Goal: Transaction & Acquisition: Purchase product/service

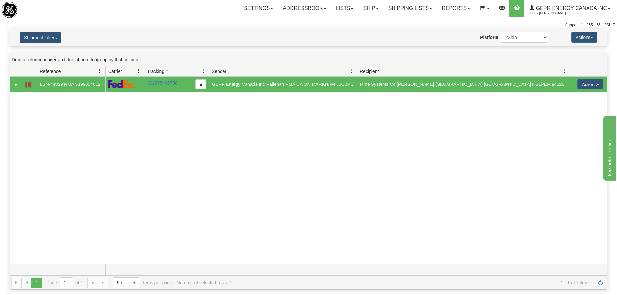
drag, startPoint x: 199, startPoint y: 182, endPoint x: 183, endPoint y: 171, distance: 18.7
click at [190, 175] on div "31551365 2500 LSN-44329 RMA 5399004612 392675496788 08/29/2025 08/29/2025 04:30…" at bounding box center [308, 170] width 597 height 187
click at [126, 41] on div "Website Agent Nothing selected Client User Platform 2Ship Imported" at bounding box center [333, 37] width 441 height 11
click at [399, 11] on link "Shipping lists" at bounding box center [410, 8] width 53 height 16
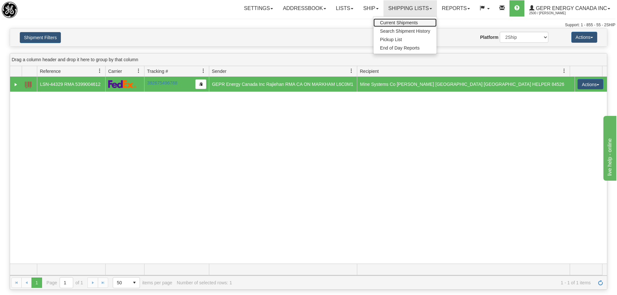
drag, startPoint x: 385, startPoint y: 30, endPoint x: 398, endPoint y: 24, distance: 14.1
click at [268, 171] on div "31551365 2500 LSN-44329 RMA 5399004612 392675496788 08/29/2025 08/29/2025 04:30…" at bounding box center [308, 170] width 597 height 187
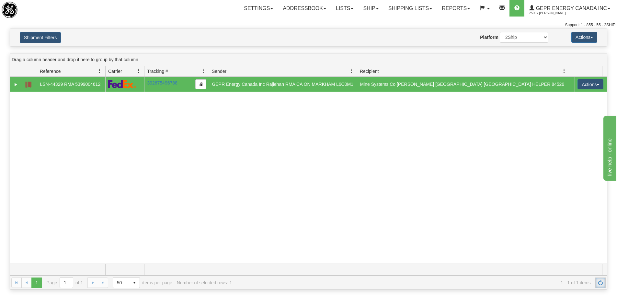
click at [605, 281] on link "Refresh" at bounding box center [601, 283] width 10 height 10
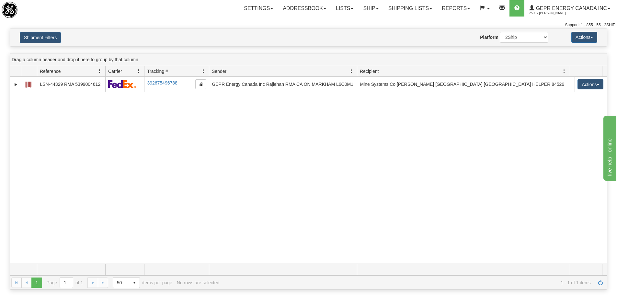
click at [230, 134] on div "31551365 2500 LSN-44329 RMA 5399004612 392675496788 08/29/2025 08/29/2025 04:30…" at bounding box center [308, 170] width 597 height 187
click at [419, 5] on link "Shipping lists" at bounding box center [410, 8] width 53 height 16
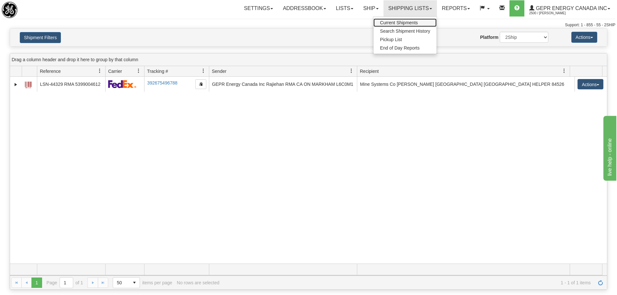
click at [405, 20] on link "Current Shipments" at bounding box center [405, 22] width 63 height 8
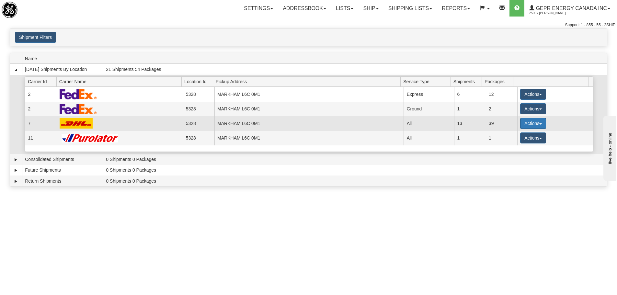
click at [540, 124] on span "button" at bounding box center [541, 123] width 3 height 1
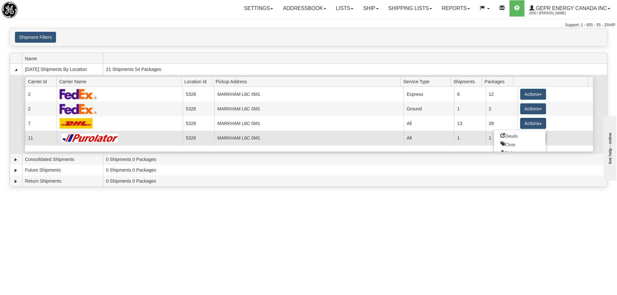
click at [512, 134] on span "Details" at bounding box center [510, 135] width 18 height 5
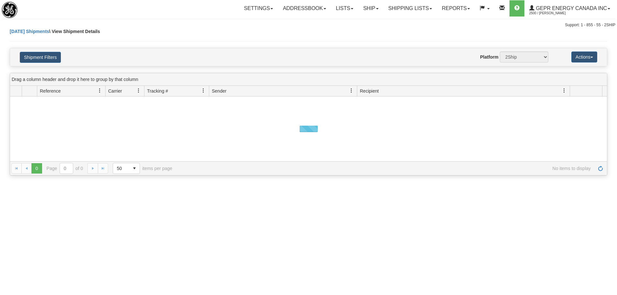
select select "7"
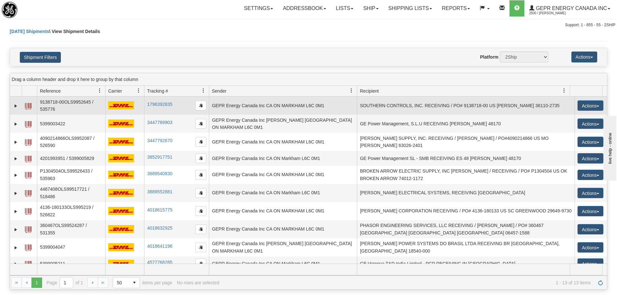
select select "12418"
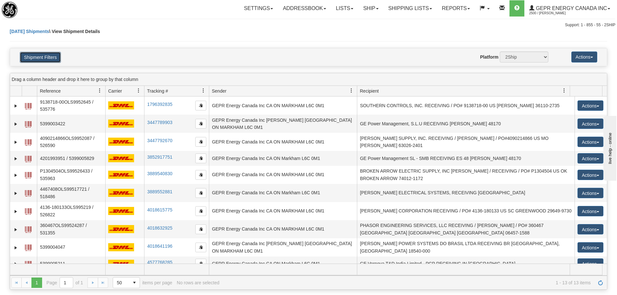
click at [35, 59] on button "Shipment Filters" at bounding box center [40, 57] width 41 height 11
select select "5328"
select select "7"
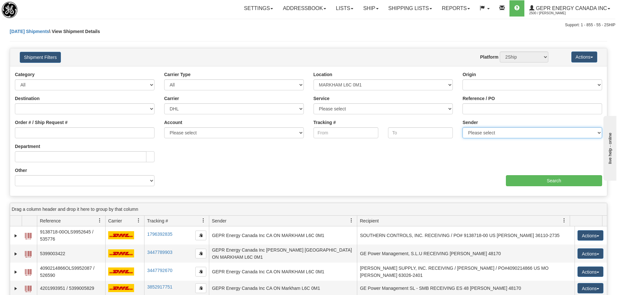
click at [472, 135] on select "Please select GEPR Energy Canada Inc, Rajiehan RMA, (CA)" at bounding box center [533, 132] width 140 height 11
select select "210221"
click at [463, 127] on select "Please select GEPR Energy Canada Inc, Rajiehan RMA, (CA)" at bounding box center [533, 132] width 140 height 11
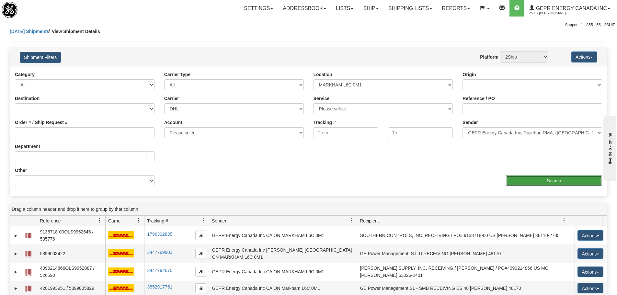
click at [516, 182] on input "Search" at bounding box center [554, 180] width 96 height 11
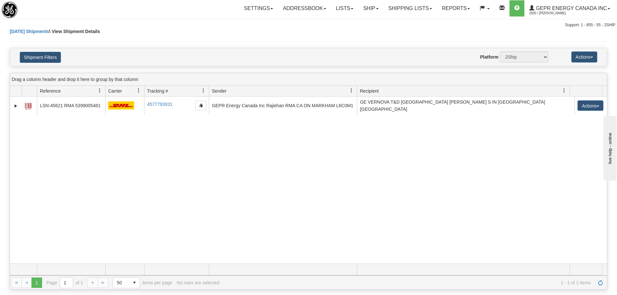
click at [209, 157] on div "31561340 2500 LSN-45621 RMA 5399005481 4577793931 4577793931 09/03/2025 09/03/2…" at bounding box center [308, 180] width 597 height 167
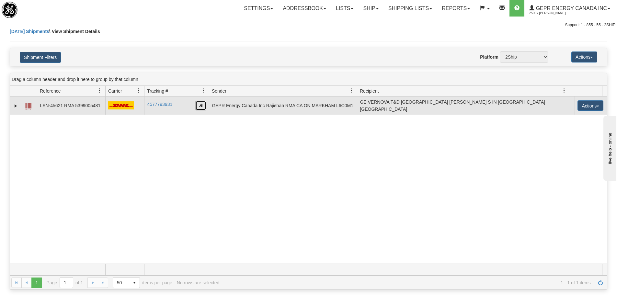
click at [203, 106] on button "button" at bounding box center [200, 106] width 11 height 10
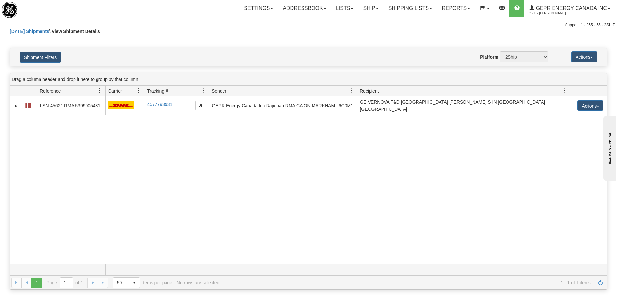
click at [160, 136] on div "31561340 2500 LSN-45621 RMA 5399005481 4577793931 4577793931 09/03/2025 09/03/2…" at bounding box center [308, 180] width 597 height 167
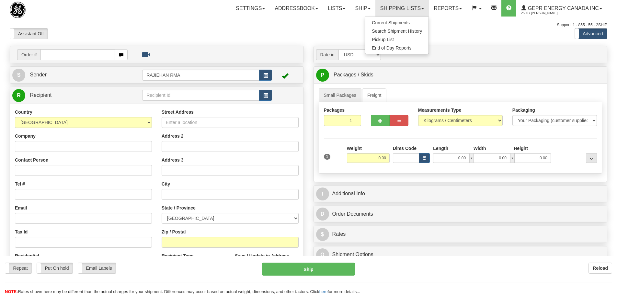
click at [115, 37] on div "Assistant On Assistant Off Do a return Do a return" at bounding box center [131, 33] width 253 height 11
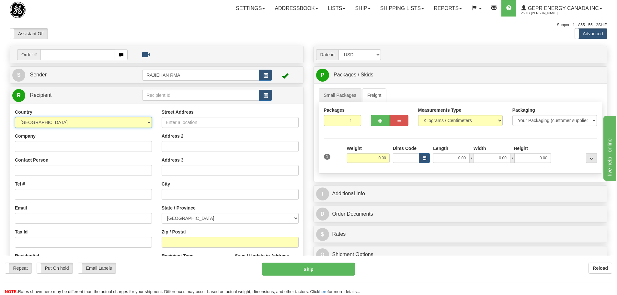
click at [63, 120] on select "[GEOGRAPHIC_DATA] [GEOGRAPHIC_DATA] [GEOGRAPHIC_DATA] [GEOGRAPHIC_DATA] [US_STA…" at bounding box center [83, 122] width 137 height 11
select select "US"
click at [15, 117] on select "AFGHANISTAN ALAND ISLANDS ALBANIA ALGERIA AMERICAN SAMOA ANDORRA ANGOLA ANGUILL…" at bounding box center [83, 122] width 137 height 11
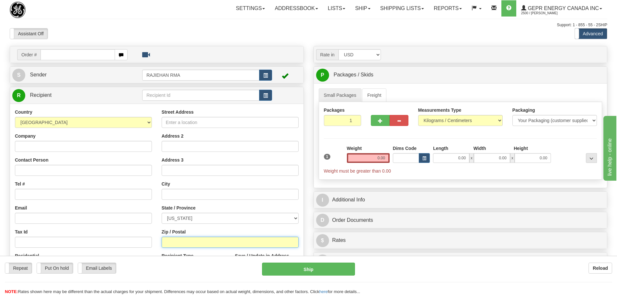
click at [181, 247] on input "Zip / Postal" at bounding box center [230, 242] width 137 height 11
paste input "96797"
type input "96797"
click at [157, 232] on div "Street Address Address 2 Address 3 City State / Province ALABAMA ALASKA ARIZONA…" at bounding box center [230, 196] width 147 height 174
type input "WAIPAHU"
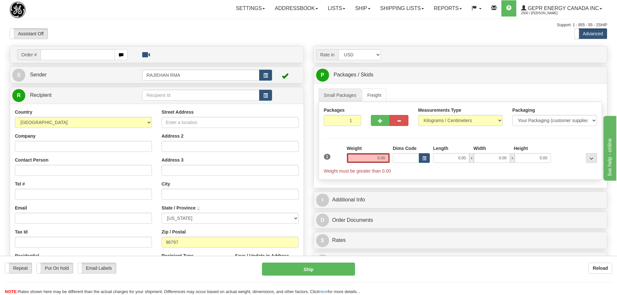
select select "HI"
click at [55, 149] on input "Company" at bounding box center [83, 146] width 137 height 11
paste input "Hawthorne Pacific"
type input "Hawthorne Pacific"
click at [188, 120] on input "Street Address" at bounding box center [230, 122] width 137 height 11
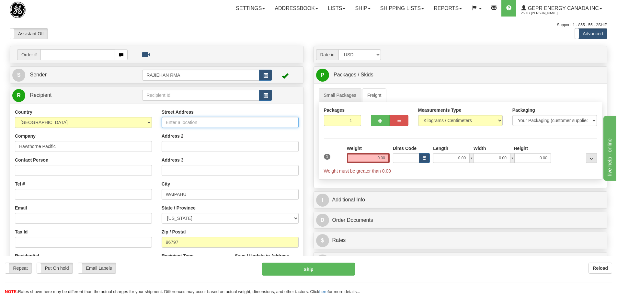
paste input "Hawthorne Pacific"
drag, startPoint x: 204, startPoint y: 124, endPoint x: 152, endPoint y: 126, distance: 51.9
click at [152, 126] on div "Country AFGHANISTAN ALAND ISLANDS ALBANIA ALGERIA AMERICAN SAMOA ANDORRA ANGOLA…" at bounding box center [157, 196] width 294 height 174
paste input "94-025 Farrington Hwy"
type input "94-025 Farrington Hwy"
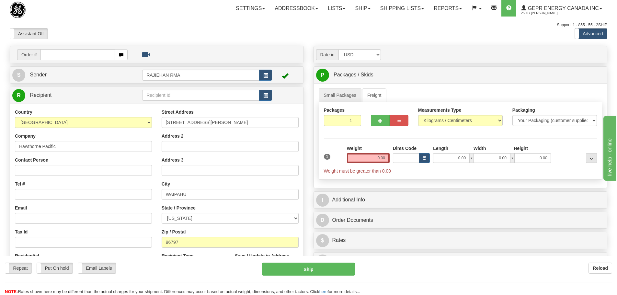
click at [160, 133] on div "Street Address 94-025 Farrington Hwy Address 2 Address 3 City WAIPAHU State / P…" at bounding box center [230, 196] width 147 height 174
click at [44, 174] on input "Contact Person" at bounding box center [83, 170] width 137 height 11
paste input "Remar Ibanez"
type input "Remar Ibanez"
click at [48, 192] on input "Tel #" at bounding box center [83, 194] width 137 height 11
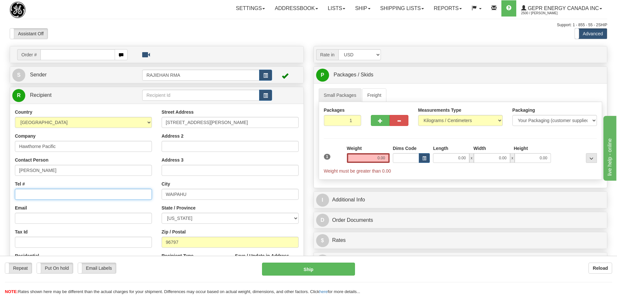
paste input "808-676-0234 | 808-960-3000"
type input "808-676-0234 | 808-960-3000"
click at [62, 178] on div "Country AFGHANISTAN ALAND ISLANDS ALBANIA ALGERIA AMERICAN SAMOA ANDORRA ANGOLA…" at bounding box center [83, 193] width 147 height 168
click at [364, 154] on input "0.00" at bounding box center [368, 158] width 43 height 10
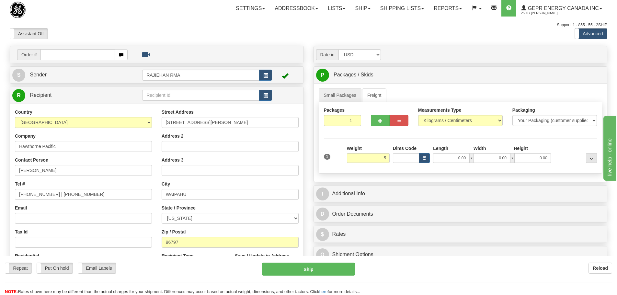
type input "5.00"
click at [364, 144] on div "Packages 1 1 Measurements Type" at bounding box center [461, 138] width 284 height 72
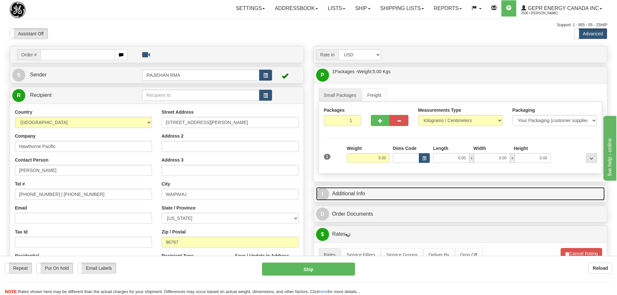
click at [385, 193] on link "I Additional Info" at bounding box center [460, 193] width 289 height 13
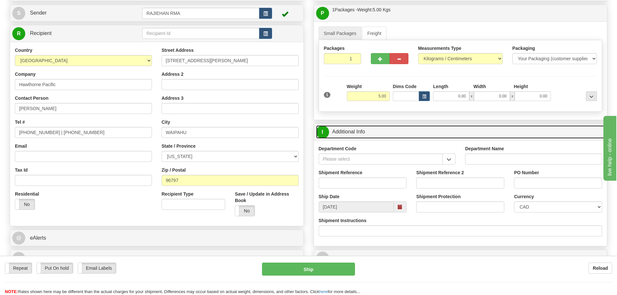
scroll to position [65, 0]
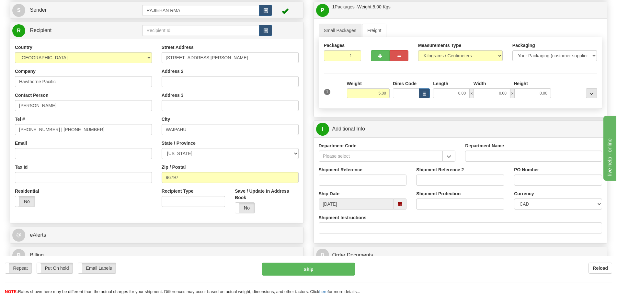
click at [457, 155] on div "Department Code" at bounding box center [387, 155] width 147 height 24
drag, startPoint x: 456, startPoint y: 155, endPoint x: 452, endPoint y: 157, distance: 3.9
click at [455, 155] on div "Department Code" at bounding box center [387, 155] width 147 height 24
click at [452, 157] on button "button" at bounding box center [449, 156] width 13 height 11
click at [440, 160] on input "Department Code" at bounding box center [381, 156] width 124 height 11
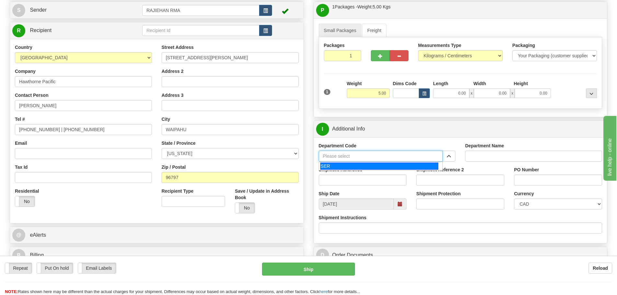
click at [423, 164] on div "SER" at bounding box center [380, 166] width 118 height 7
type input "SER"
type input "SERVICE DEPARTMENT"
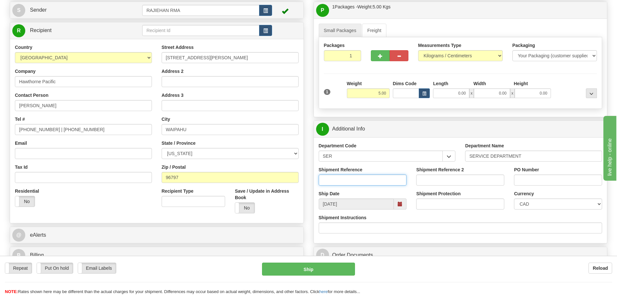
click at [386, 175] on input "Shipment Reference" at bounding box center [363, 180] width 88 height 11
click at [384, 179] on input "Shipment Reference" at bounding box center [363, 180] width 88 height 11
click at [351, 178] on input "Shipment Reference" at bounding box center [363, 180] width 88 height 11
paste input "LSN-43608"
click at [333, 178] on input "LSN-43608" at bounding box center [363, 180] width 88 height 11
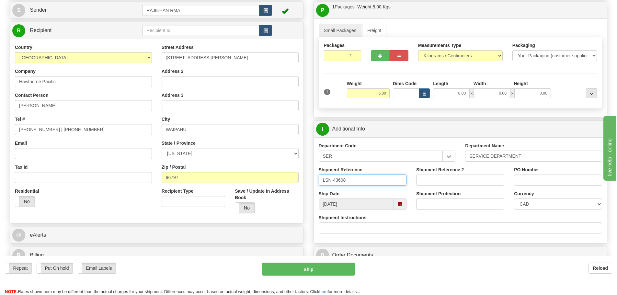
click at [334, 182] on input "LSN-43608" at bounding box center [363, 180] width 88 height 11
type input "LSN-43608"
click at [371, 189] on div "Shipment Reference LSN-43608" at bounding box center [363, 179] width 98 height 24
click at [516, 206] on select "CAD USD EUR ZAR RON ANG ARN AUD AUS AWG BBD BFR BGN BHD BMD BND BRC BRL CHP CKZ…" at bounding box center [558, 204] width 88 height 11
select select "1"
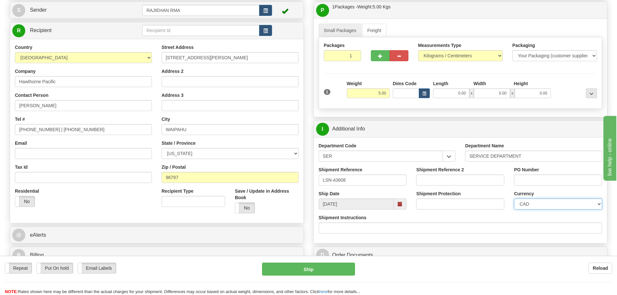
click at [514, 199] on select "CAD USD EUR ZAR RON ANG ARN AUD AUS AWG BBD BFR BGN BHD BMD BND BRC BRL CHP CKZ…" at bounding box center [558, 204] width 88 height 11
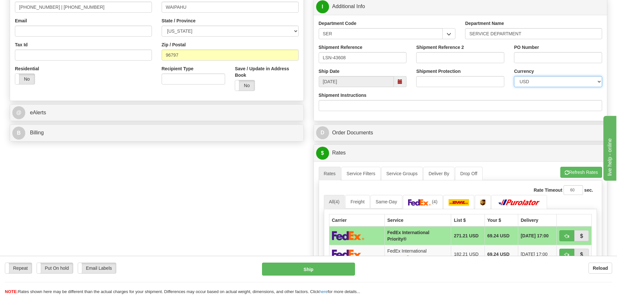
scroll to position [227, 0]
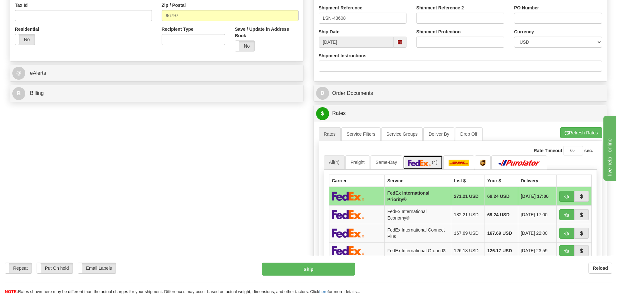
click at [424, 168] on link "(4)" at bounding box center [423, 163] width 40 height 14
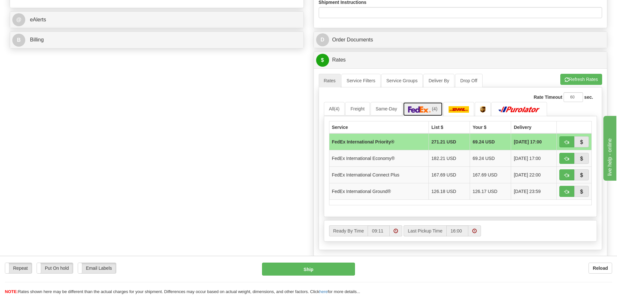
scroll to position [292, 0]
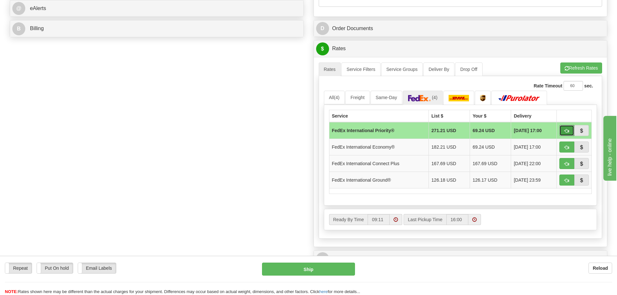
click at [567, 128] on button "button" at bounding box center [567, 130] width 15 height 11
type input "01"
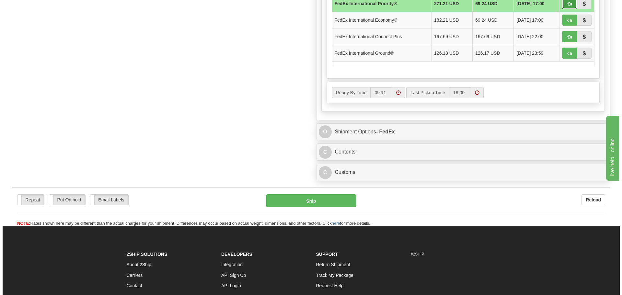
scroll to position [421, 0]
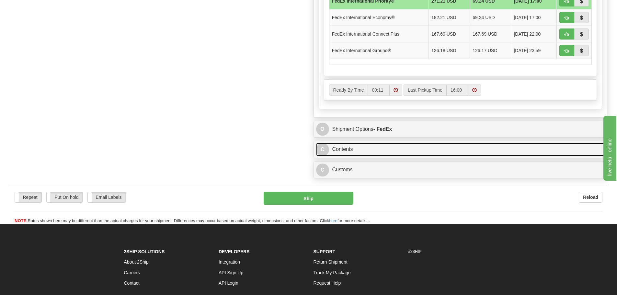
click at [381, 149] on link "C Contents" at bounding box center [460, 149] width 289 height 13
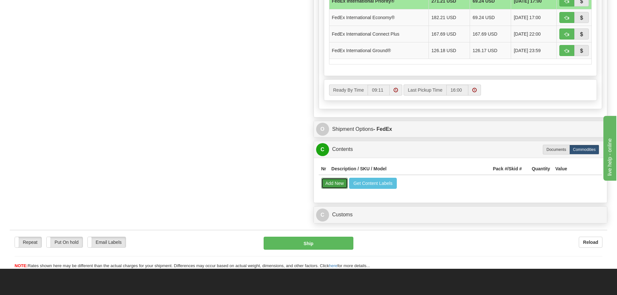
click at [345, 181] on button "Add New" at bounding box center [335, 183] width 27 height 11
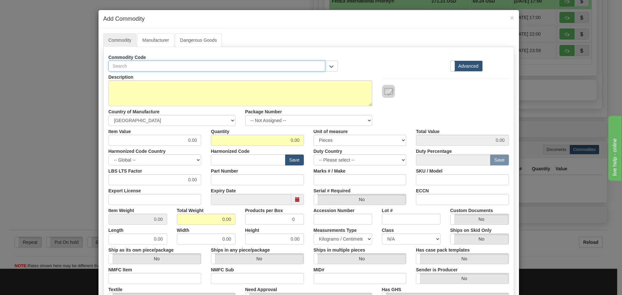
click at [129, 64] on input "text" at bounding box center [217, 66] width 217 height 11
paste input "P14NB15D3E0066E"
type input "P14NB15D3E0066E"
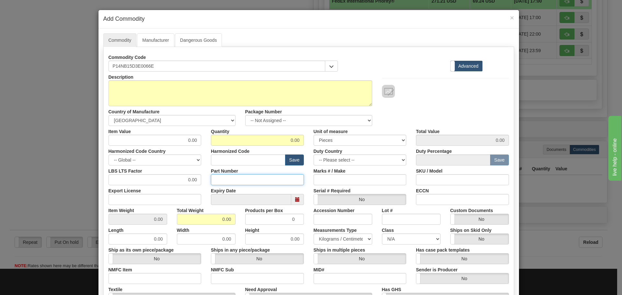
click at [247, 174] on input "Part Number" at bounding box center [257, 179] width 93 height 11
paste input "P14NB15D3E0066E"
type input "P14NB15D3E0066E"
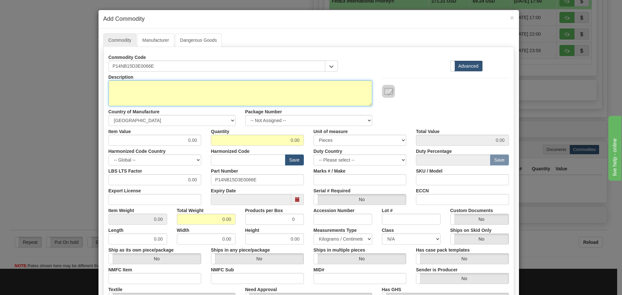
click at [170, 97] on textarea "Description" at bounding box center [241, 93] width 264 height 26
paste textarea "Multilin Agile Feeder Protection (P14NB/P14NL/P14DB/P14DL/P14DZ/P94VB/P94VP)"
type textarea "Multilin Agile Feeder Protection (P14NB/P14NL/P14DB/P14DL/P14DZ/P94VB/P94VP)"
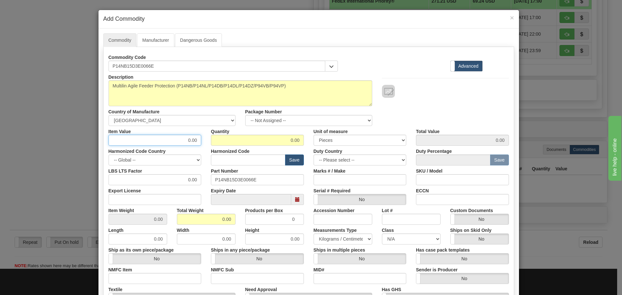
drag, startPoint x: 205, startPoint y: 136, endPoint x: 214, endPoint y: 136, distance: 8.4
click at [214, 136] on div "Item Value 0.00 Quantity 0.00 Unit of measure 3 Thousand Square Inches Adjustme…" at bounding box center [309, 136] width 410 height 20
type input "75"
type input "1"
type input "75.00"
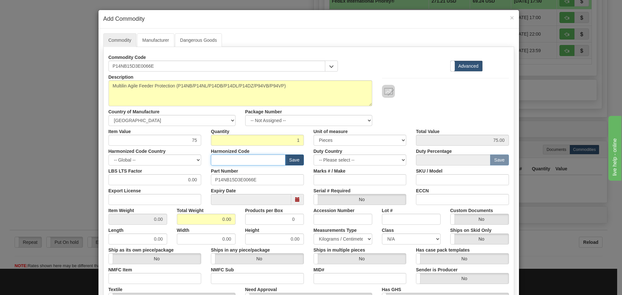
click at [217, 159] on input "text" at bounding box center [248, 160] width 75 height 11
type input "8537.10.9070"
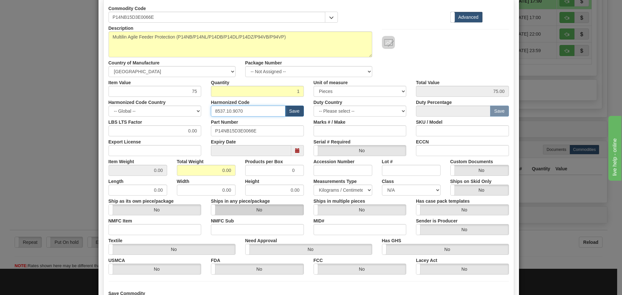
scroll to position [106, 0]
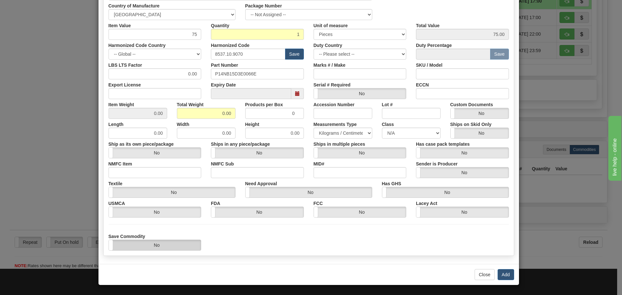
click at [198, 244] on label "No" at bounding box center [155, 245] width 92 height 10
click at [504, 272] on button "Add" at bounding box center [506, 274] width 17 height 11
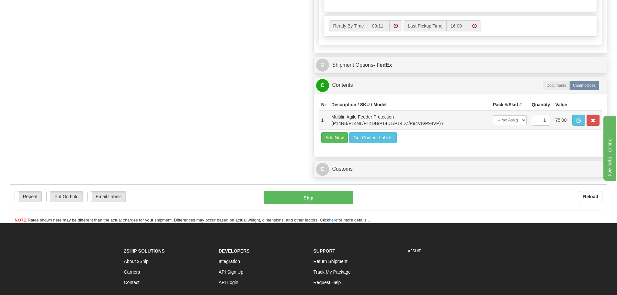
scroll to position [486, 0]
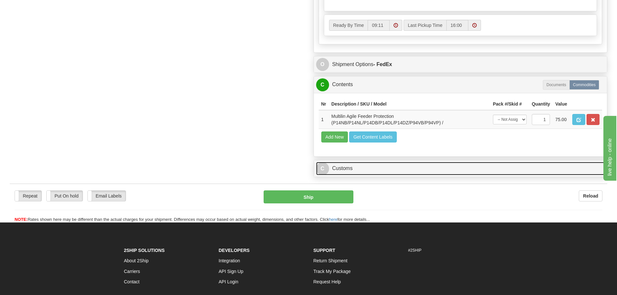
click at [351, 174] on link "C Customs" at bounding box center [460, 168] width 289 height 13
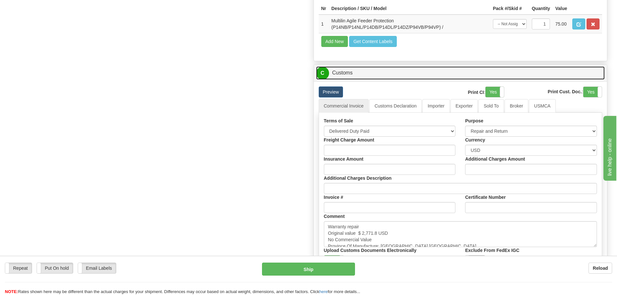
scroll to position [648, 0]
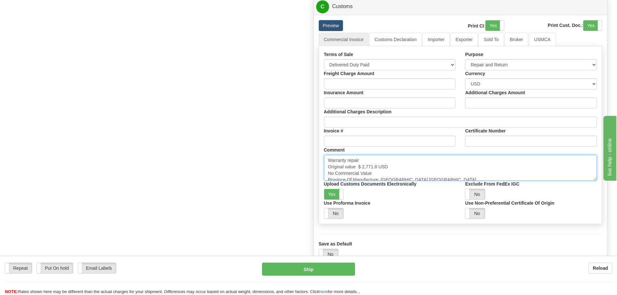
click at [409, 173] on textarea "Warranty repair Original value $ 2,771.8 USD No Commercial Value Province Of Ma…" at bounding box center [461, 168] width 274 height 26
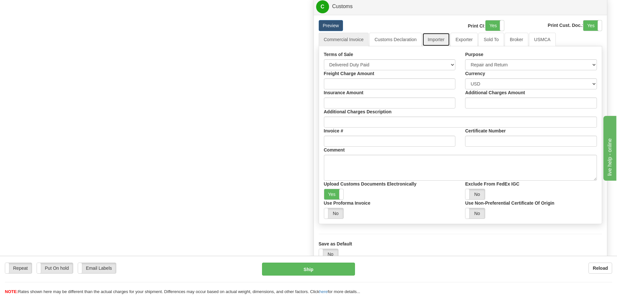
click at [435, 43] on link "Importer" at bounding box center [436, 40] width 27 height 14
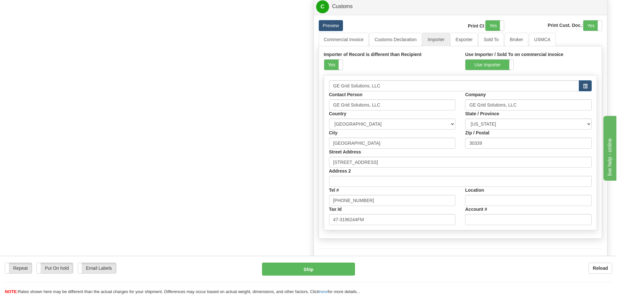
click at [408, 49] on div "Importer of Record is different than Recipient Yes No Use Importer / Sold To on…" at bounding box center [461, 142] width 284 height 193
click at [407, 47] on div "Importer of Record is different than Recipient Yes No Use Importer / Sold To on…" at bounding box center [461, 142] width 284 height 193
click at [406, 45] on link "Customs Declaration" at bounding box center [396, 40] width 53 height 14
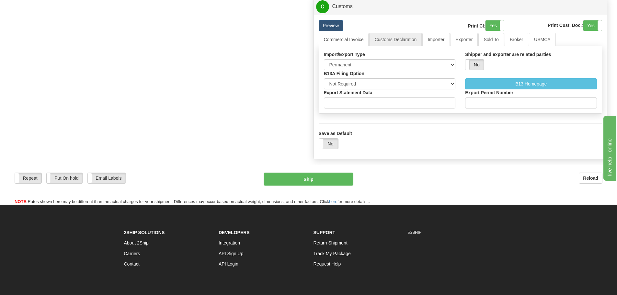
click at [369, 41] on li "Commercial Invoice" at bounding box center [344, 40] width 51 height 14
click at [353, 38] on link "Commercial Invoice" at bounding box center [344, 40] width 50 height 14
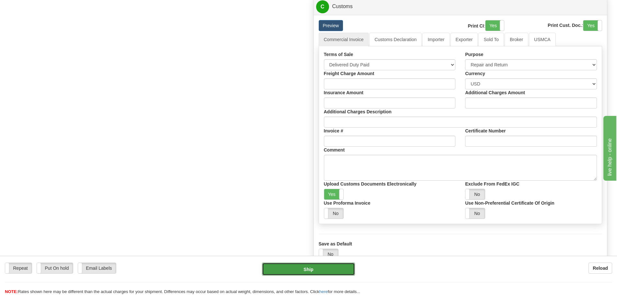
click at [305, 269] on button "Ship" at bounding box center [308, 269] width 93 height 13
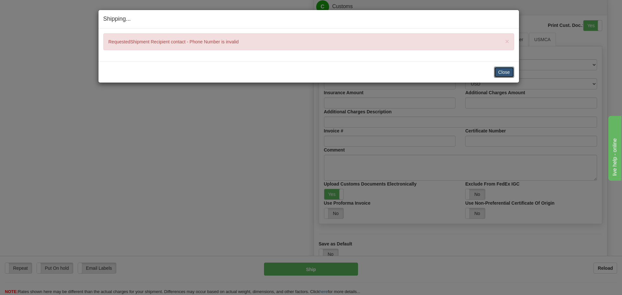
click at [499, 74] on button "Close" at bounding box center [504, 72] width 20 height 11
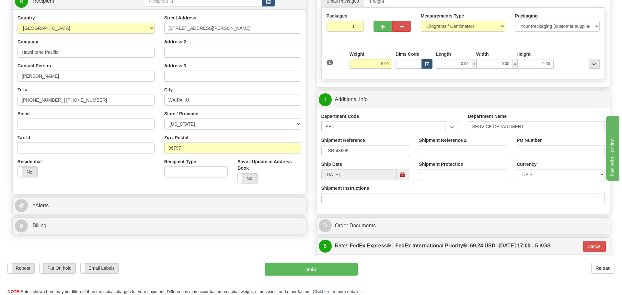
scroll to position [32, 0]
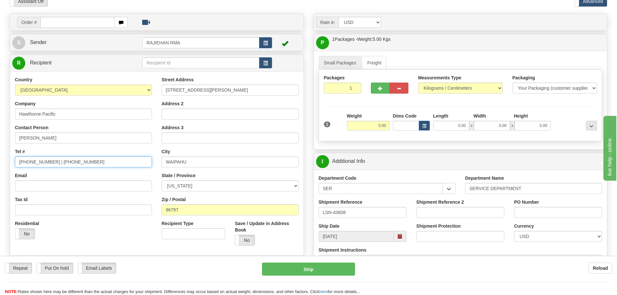
drag, startPoint x: 91, startPoint y: 160, endPoint x: 49, endPoint y: 177, distance: 46.0
click at [49, 177] on div "Country AFGHANISTAN ALAND ISLANDS ALBANIA ALGERIA AMERICAN SAMOA ANDORRA ANGOLA…" at bounding box center [83, 160] width 147 height 168
type input "808-676-0234"
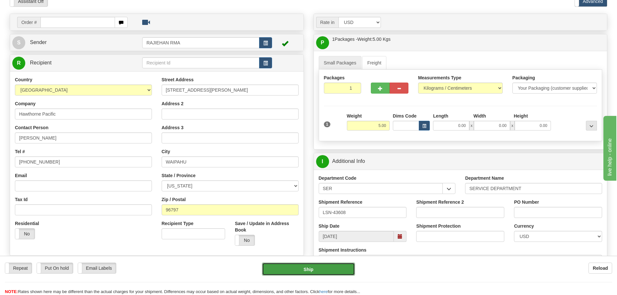
click at [304, 275] on button "Ship" at bounding box center [308, 269] width 93 height 13
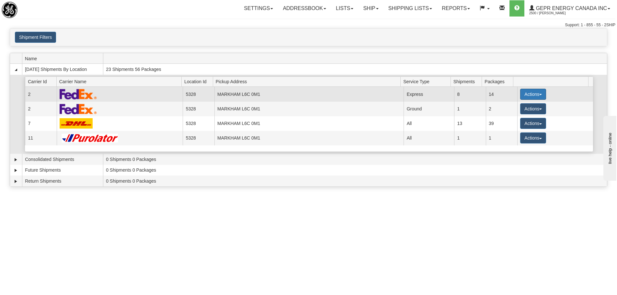
click at [525, 93] on button "Actions" at bounding box center [534, 94] width 26 height 11
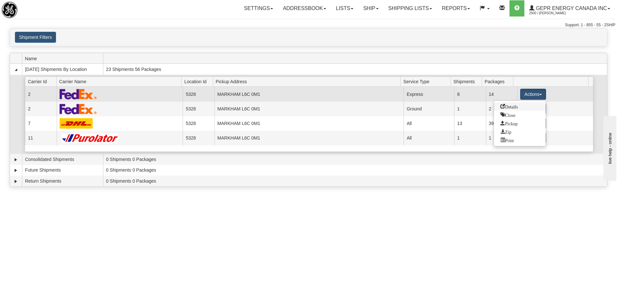
click at [515, 104] on span "Details" at bounding box center [510, 106] width 18 height 5
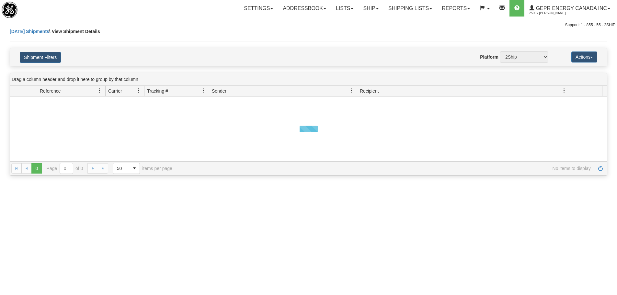
select select "5328"
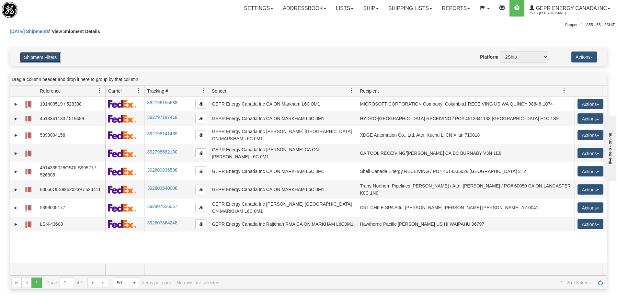
click at [52, 58] on button "Shipment Filters" at bounding box center [40, 57] width 41 height 11
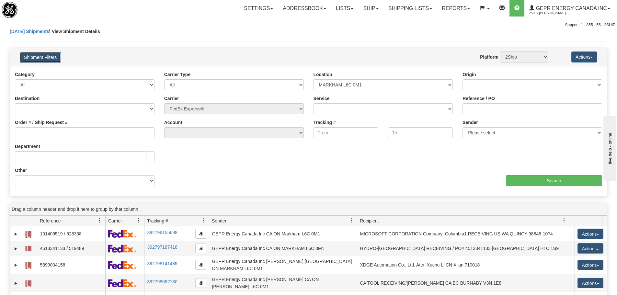
select select "2"
select select "12416"
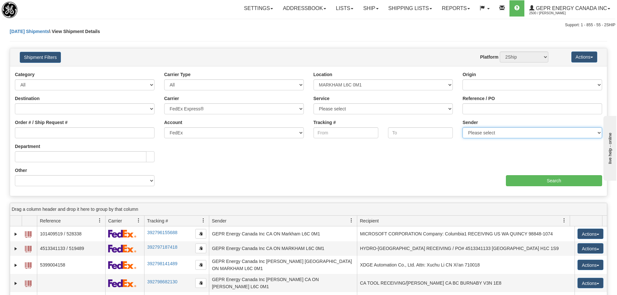
click at [466, 134] on select "Please select GEPR Energy Canada Inc, Rajiehan RMA, ([GEOGRAPHIC_DATA])" at bounding box center [533, 132] width 140 height 11
select select "210221"
click at [463, 127] on select "Please select GEPR Energy Canada Inc, Rajiehan RMA, ([GEOGRAPHIC_DATA])" at bounding box center [533, 132] width 140 height 11
click at [514, 175] on div "aaa Search" at bounding box center [458, 176] width 299 height 19
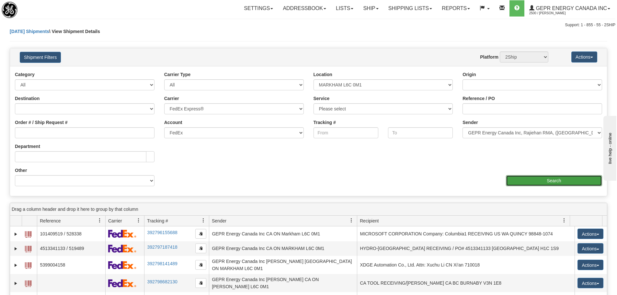
click at [514, 176] on input "Search" at bounding box center [554, 180] width 96 height 11
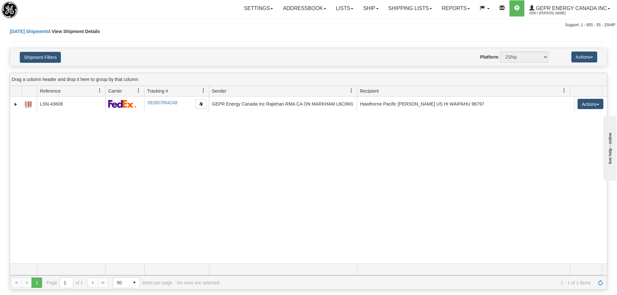
drag, startPoint x: 243, startPoint y: 163, endPoint x: 233, endPoint y: 163, distance: 9.7
click at [234, 163] on div "31565803 2500 LSN-43608 392807864248 [DATE] [DATE] 11:47:35 AM GEPR Energy Cana…" at bounding box center [308, 180] width 597 height 167
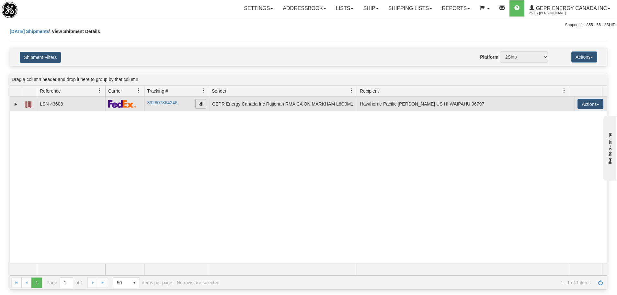
click at [201, 102] on span "button" at bounding box center [201, 104] width 4 height 4
